Goal: Check status: Check status

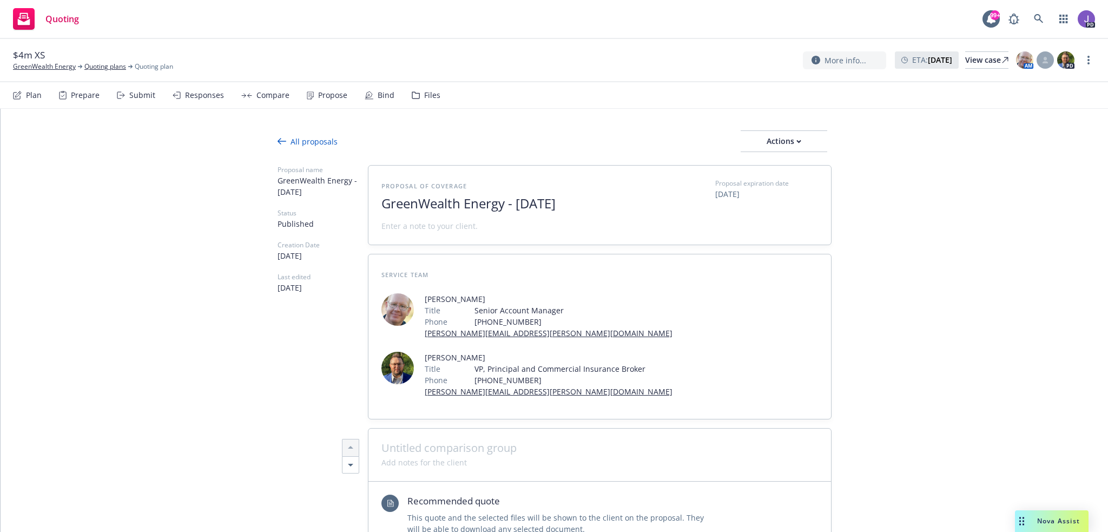
click at [1035, 17] on icon at bounding box center [1038, 18] width 9 height 9
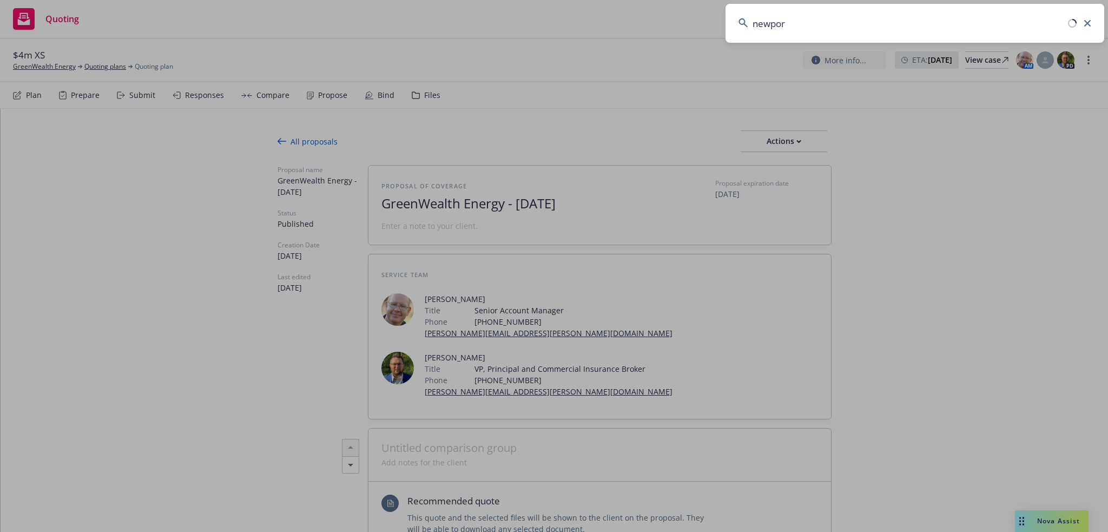
type input "[GEOGRAPHIC_DATA]"
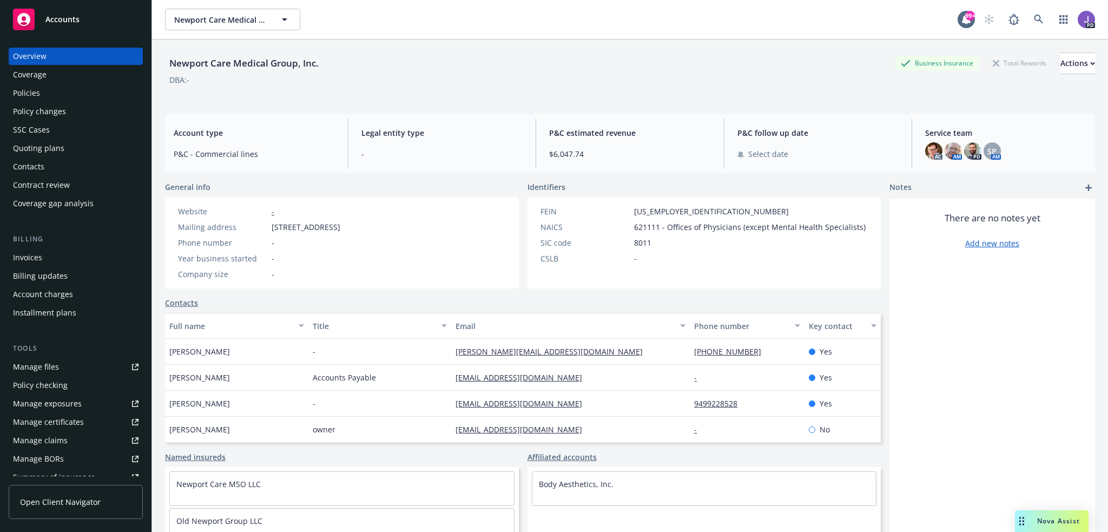
click at [49, 89] on div "Policies" at bounding box center [76, 92] width 126 height 17
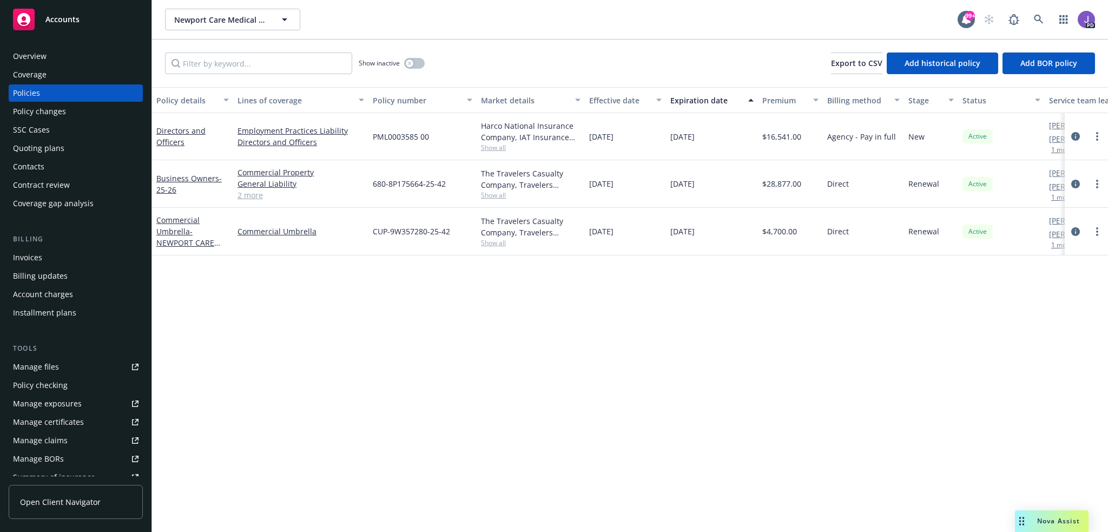
click at [249, 194] on link "2 more" at bounding box center [301, 194] width 127 height 11
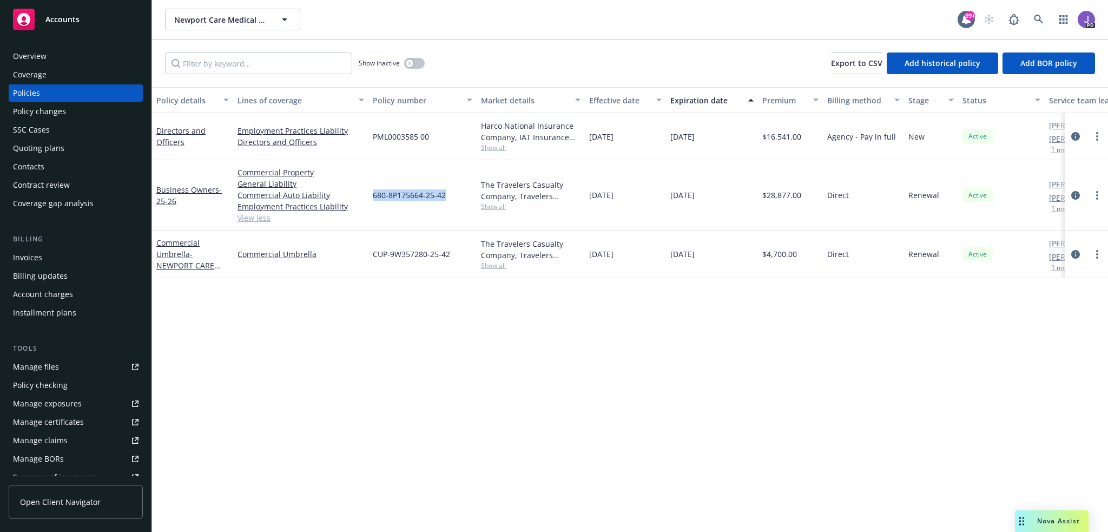
drag, startPoint x: 372, startPoint y: 194, endPoint x: 445, endPoint y: 196, distance: 72.6
click at [445, 196] on div "680-8P175664-25-42" at bounding box center [423, 195] width 108 height 70
copy span "680-8P175664-25-42"
click at [1035, 19] on icon at bounding box center [1038, 19] width 9 height 9
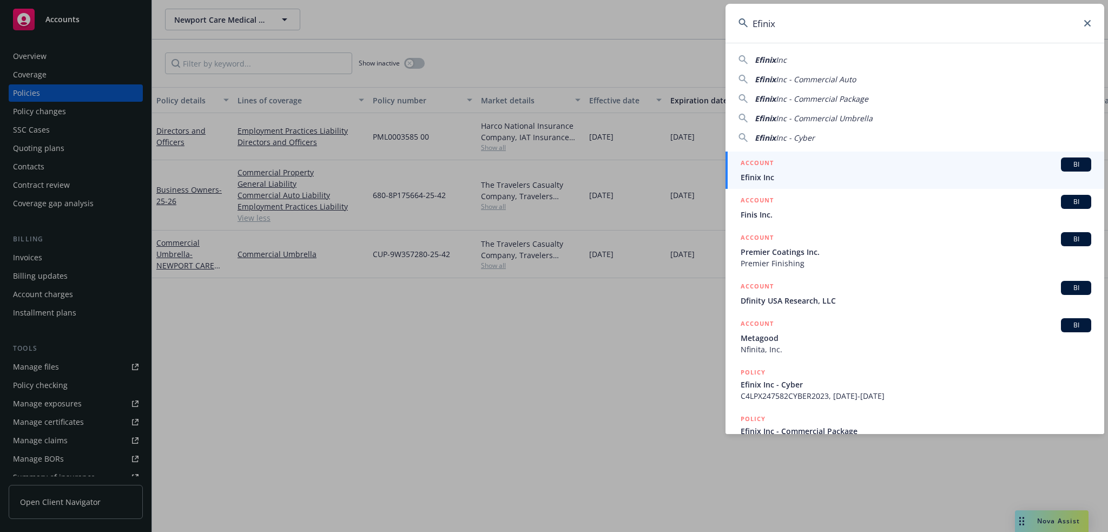
type input "Efinix"
click at [782, 168] on div "ACCOUNT BI" at bounding box center [916, 164] width 351 height 14
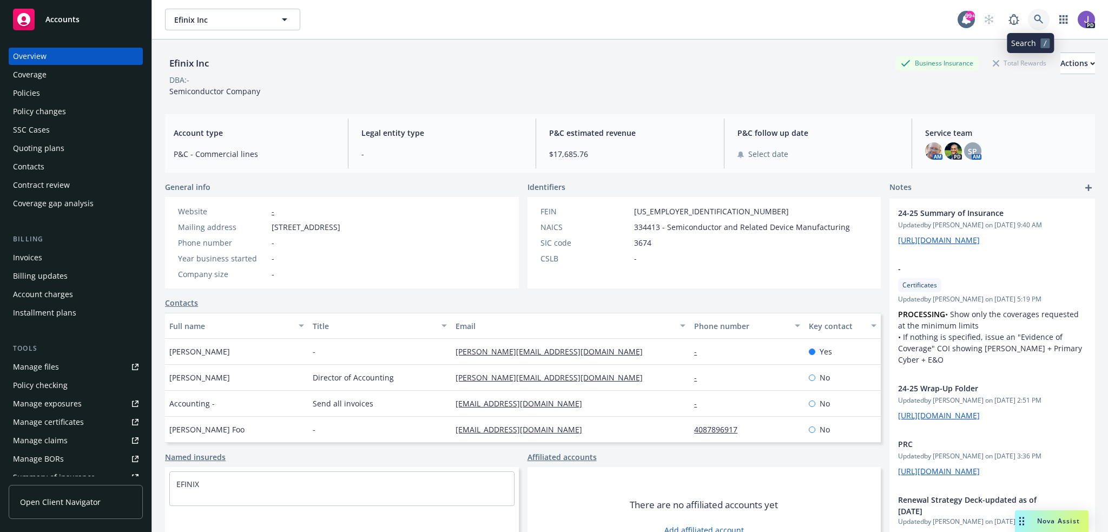
click at [1034, 17] on icon at bounding box center [1039, 20] width 10 height 10
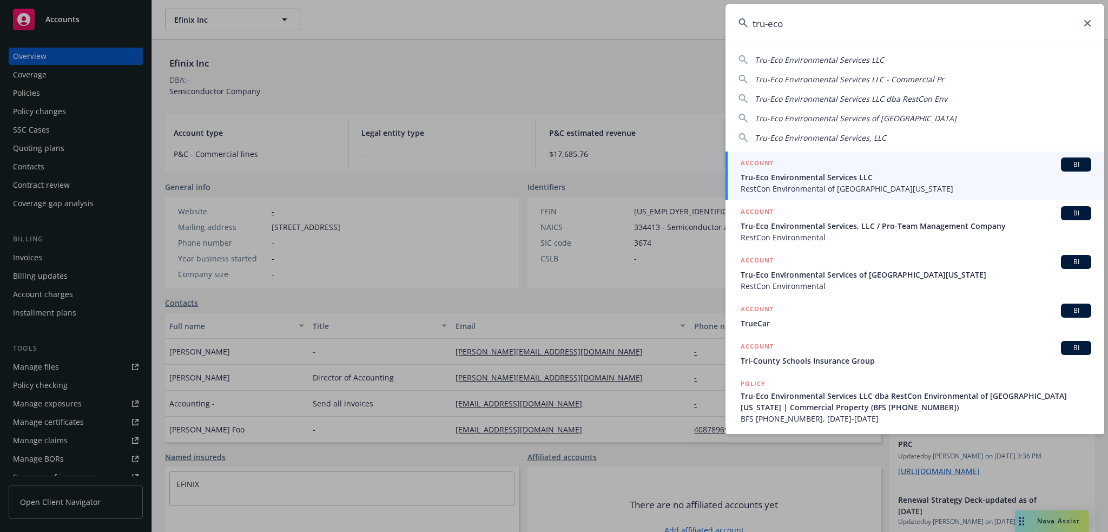
type input "tru-eco"
click at [878, 218] on div "ACCOUNT BI" at bounding box center [916, 213] width 351 height 14
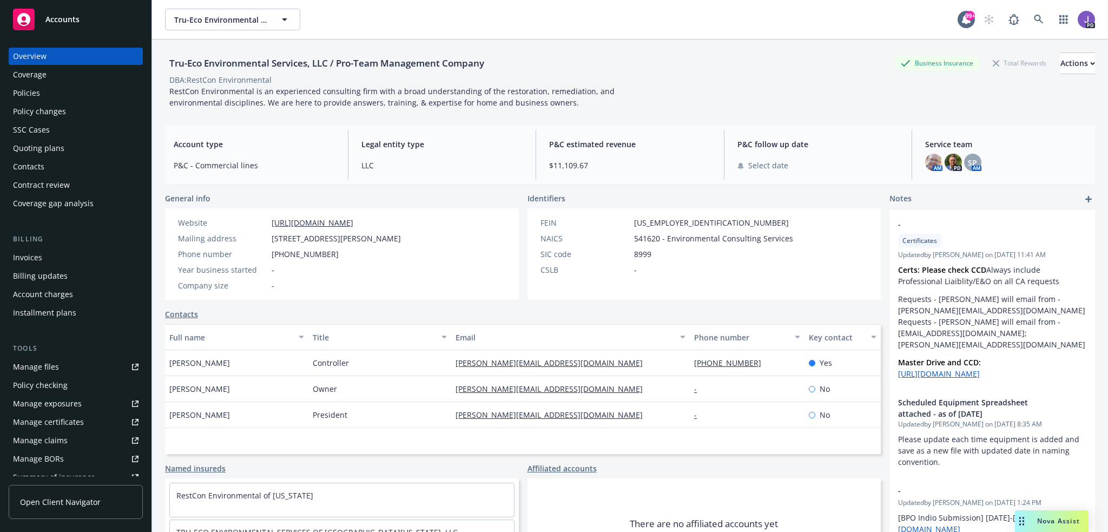
click at [54, 97] on div "Policies" at bounding box center [76, 92] width 126 height 17
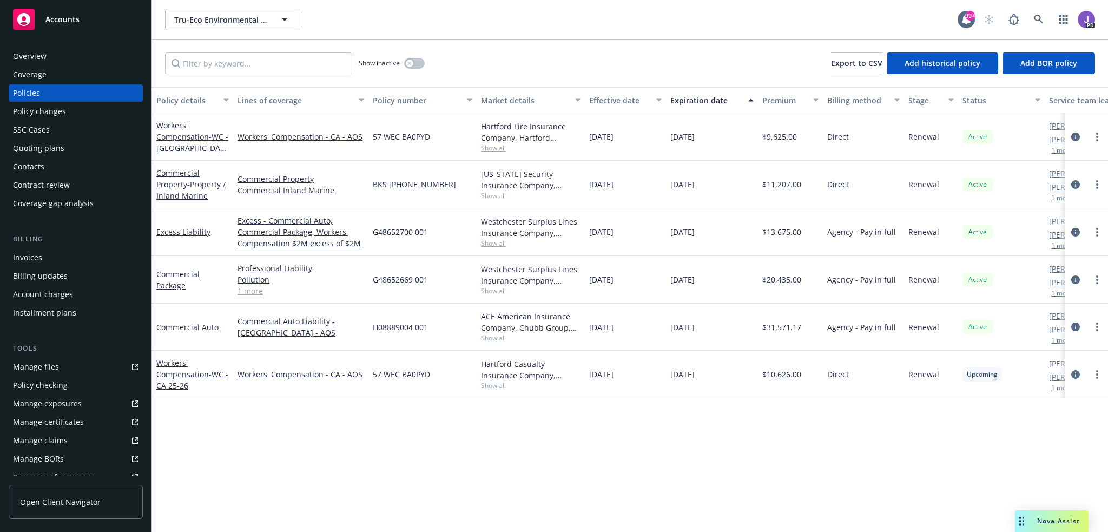
click at [397, 324] on span "H08889004 001" at bounding box center [400, 326] width 55 height 11
drag, startPoint x: 434, startPoint y: 322, endPoint x: 371, endPoint y: 325, distance: 62.8
click at [371, 325] on div "H08889004 001" at bounding box center [423, 327] width 108 height 47
copy span "H08889004 001"
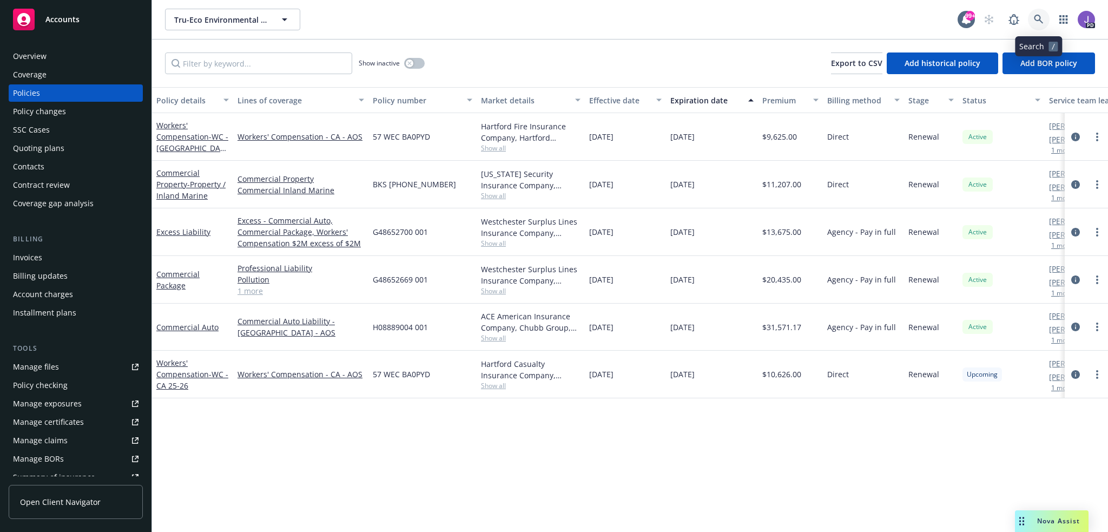
click at [1038, 19] on icon at bounding box center [1039, 20] width 10 height 10
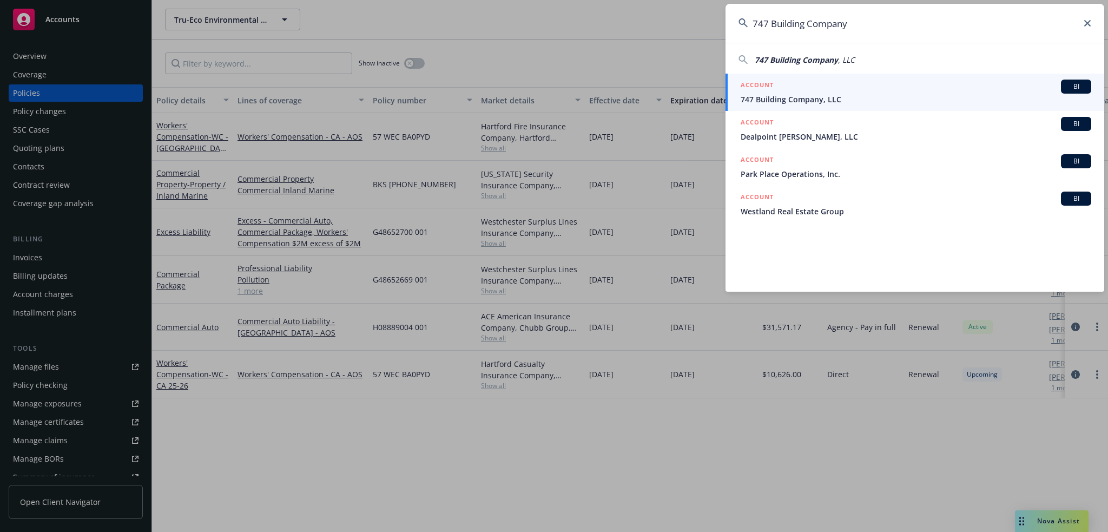
type input "747 Building Company"
click at [823, 86] on div "ACCOUNT BI" at bounding box center [916, 87] width 351 height 14
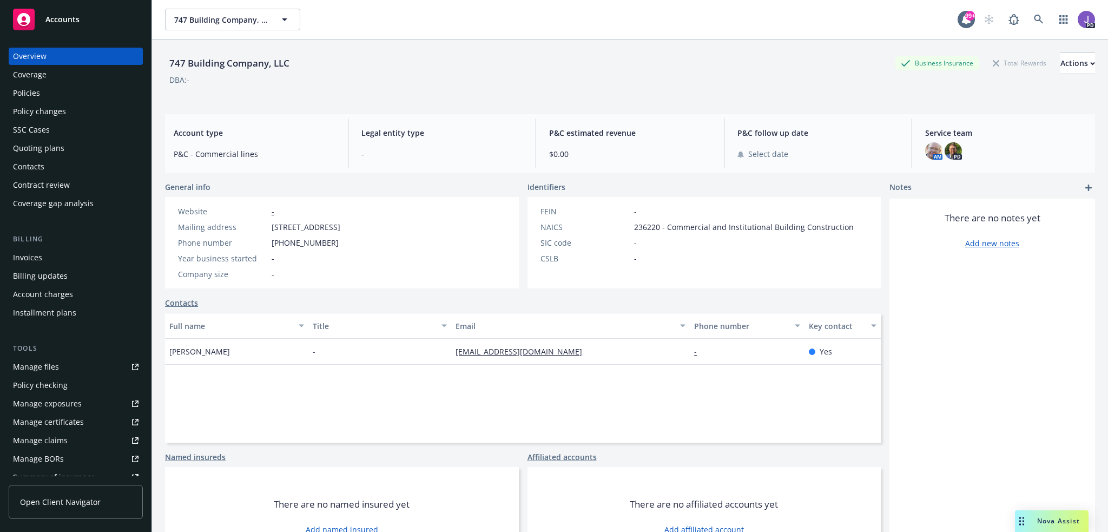
click at [41, 90] on div "Policies" at bounding box center [76, 92] width 126 height 17
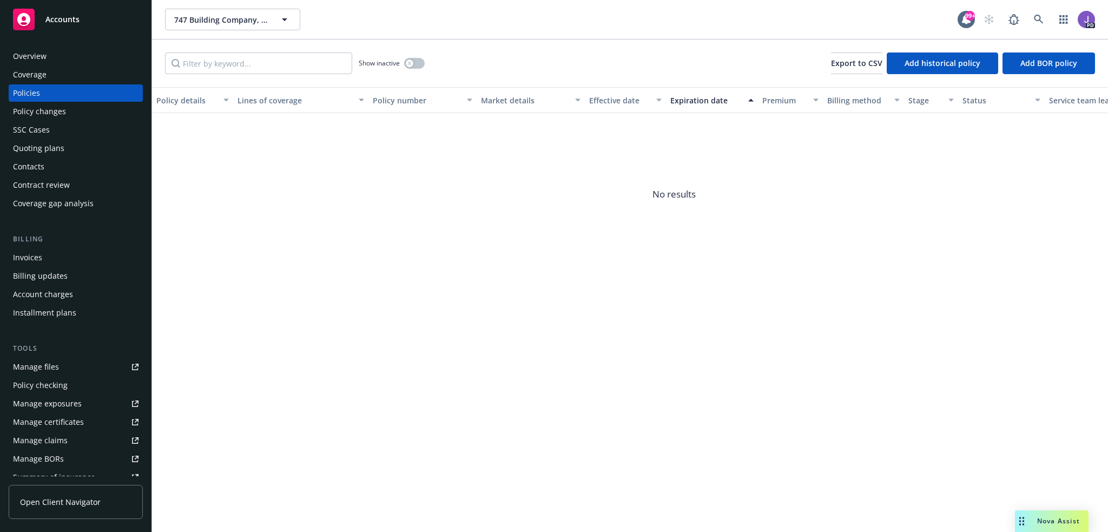
click at [49, 150] on div "Quoting plans" at bounding box center [38, 148] width 51 height 17
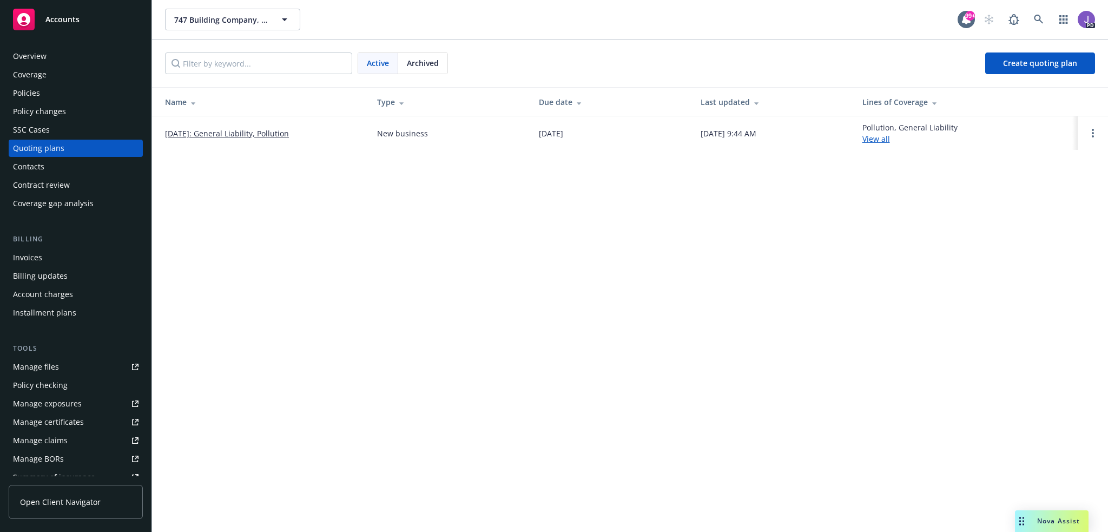
click at [275, 134] on link "[DATE]: General Liability, Pollution" at bounding box center [227, 133] width 124 height 11
